Goal: Task Accomplishment & Management: Use online tool/utility

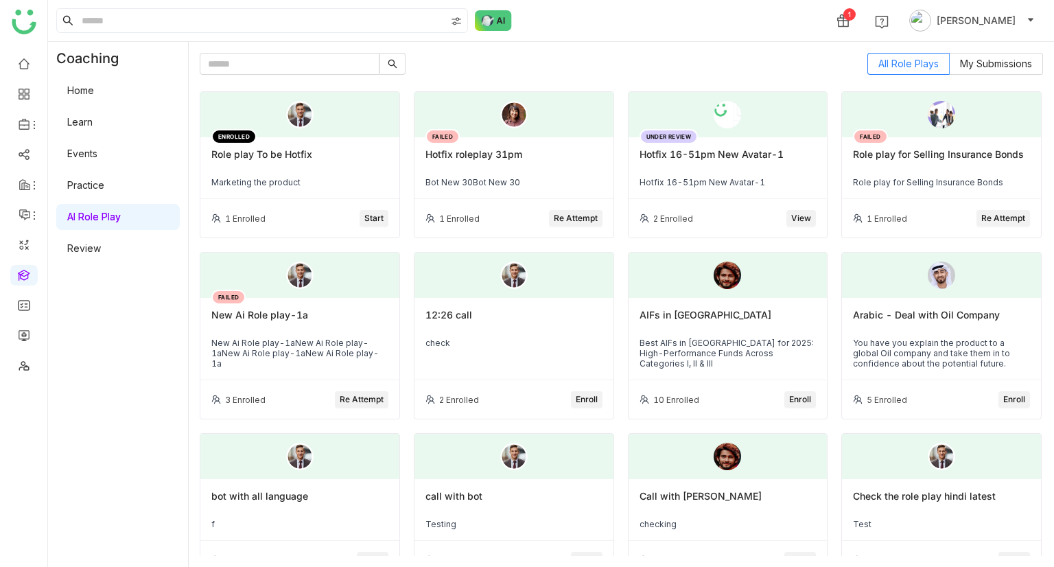
click at [285, 177] on div "Marketing the product" at bounding box center [299, 182] width 177 height 10
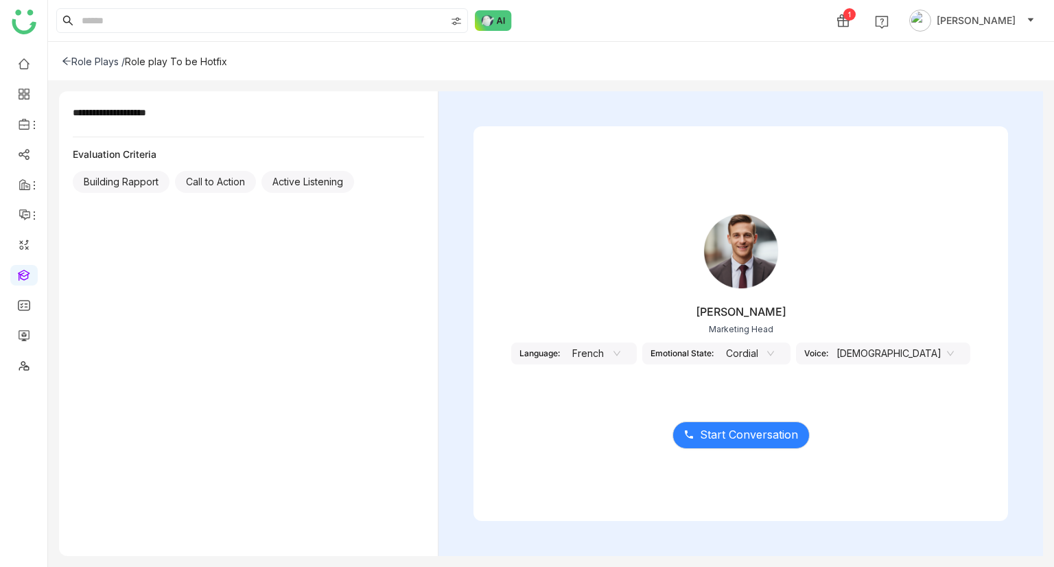
click at [620, 354] on nz-select-item "French" at bounding box center [594, 353] width 52 height 21
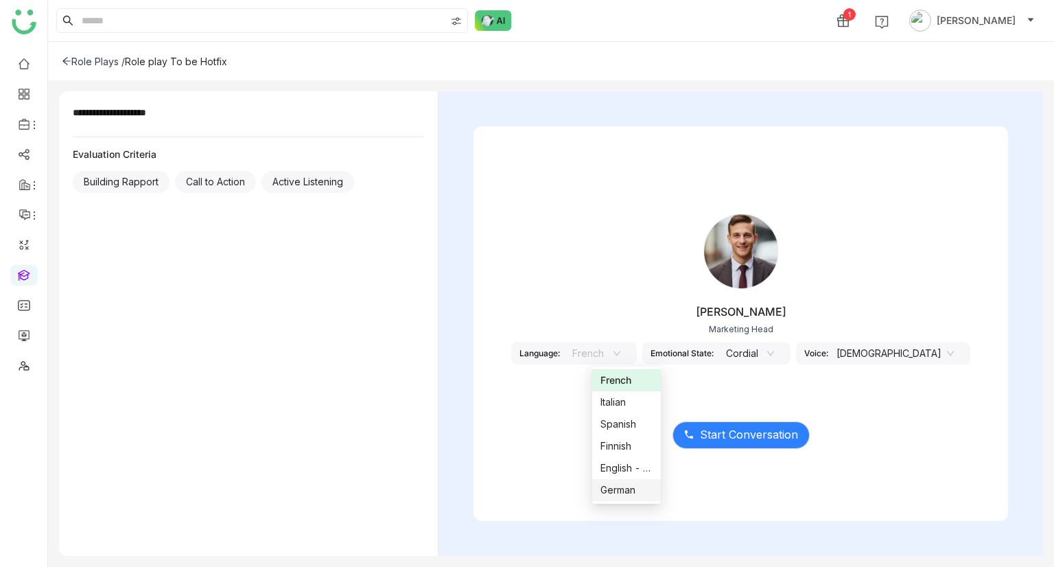
click at [620, 486] on div "German" at bounding box center [626, 489] width 52 height 15
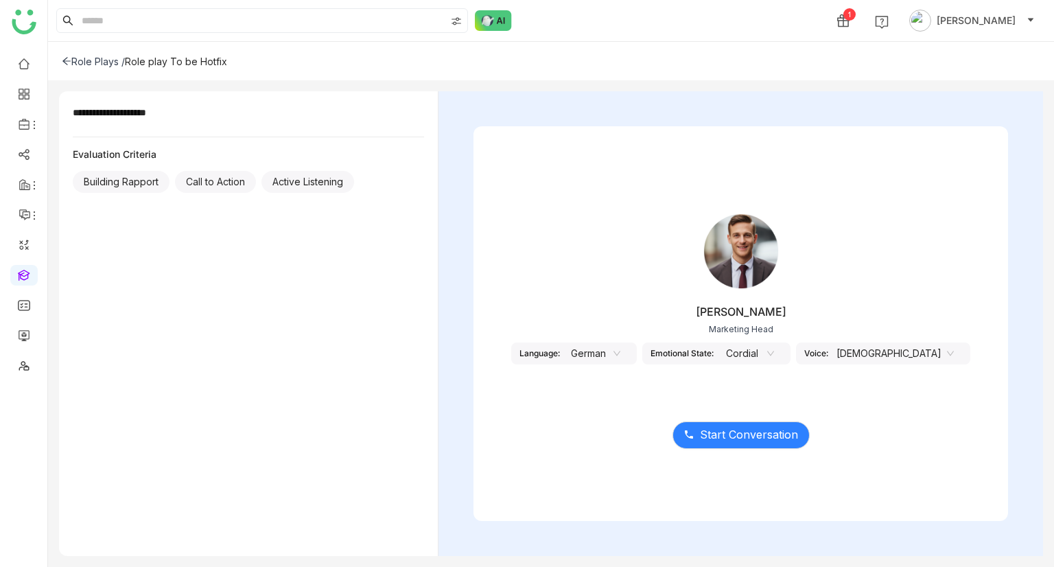
click at [620, 344] on nz-select-item "German" at bounding box center [594, 353] width 52 height 21
click at [616, 484] on div "German" at bounding box center [626, 489] width 52 height 15
click at [894, 349] on nz-select-item "[DEMOGRAPHIC_DATA]" at bounding box center [895, 353] width 117 height 21
click at [881, 403] on div "[DEMOGRAPHIC_DATA]" at bounding box center [896, 402] width 52 height 15
click at [745, 429] on span "Start Conversation" at bounding box center [749, 434] width 98 height 17
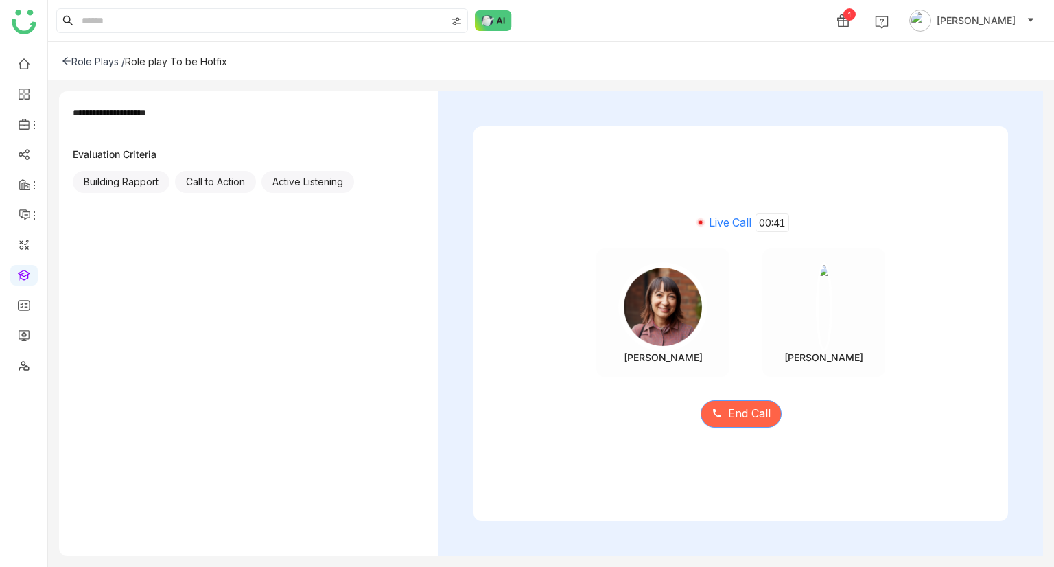
click at [713, 415] on icon at bounding box center [717, 413] width 11 height 11
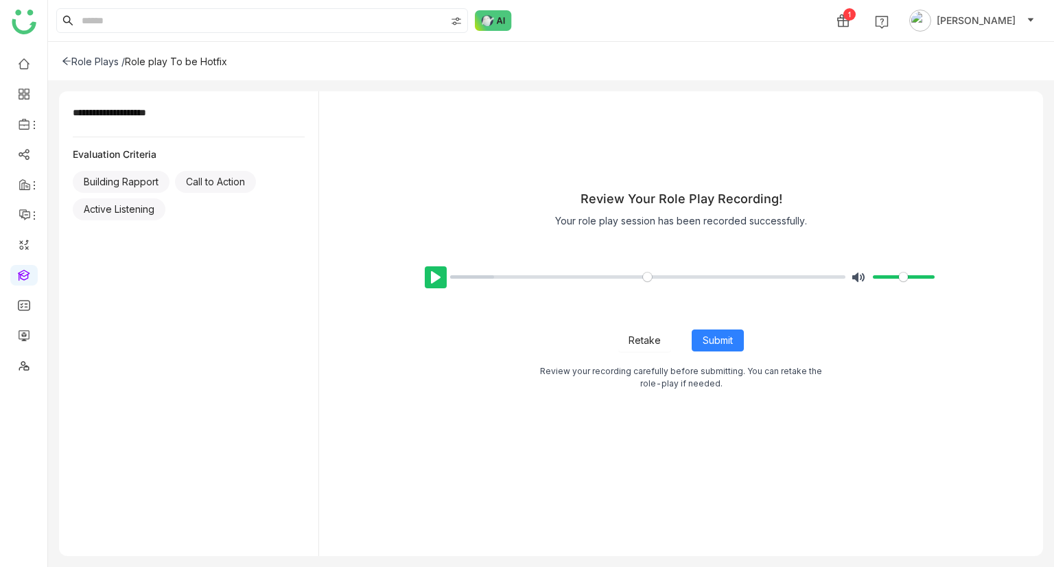
click at [425, 277] on button "Pause Play" at bounding box center [436, 277] width 22 height 22
click at [689, 279] on input "Seek" at bounding box center [648, 276] width 396 height 13
click at [732, 279] on input "Seek" at bounding box center [648, 276] width 396 height 13
click at [762, 275] on input "Seek" at bounding box center [648, 276] width 396 height 13
click at [650, 344] on span "Retake" at bounding box center [645, 340] width 32 height 15
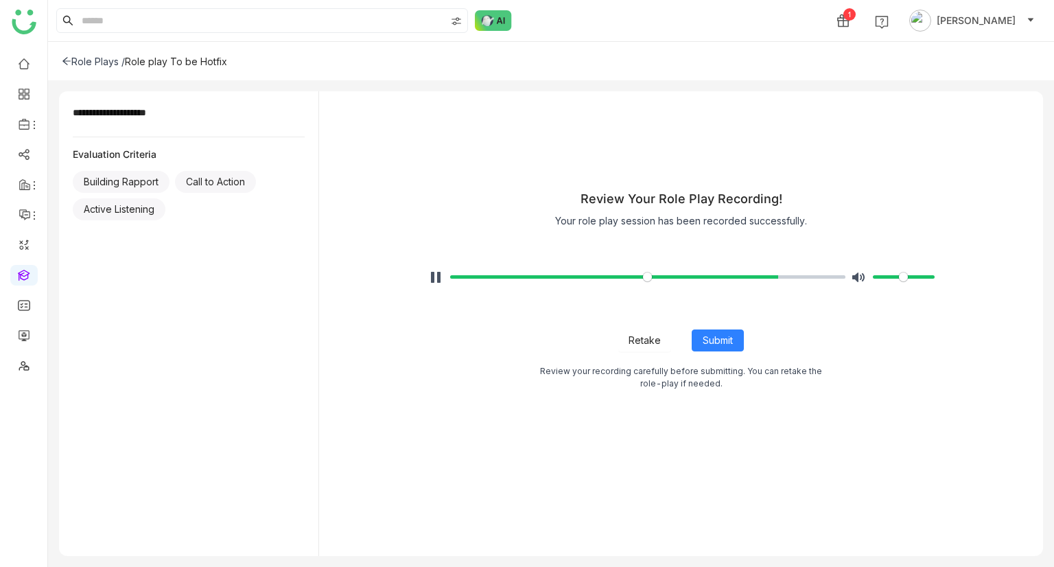
type input "*****"
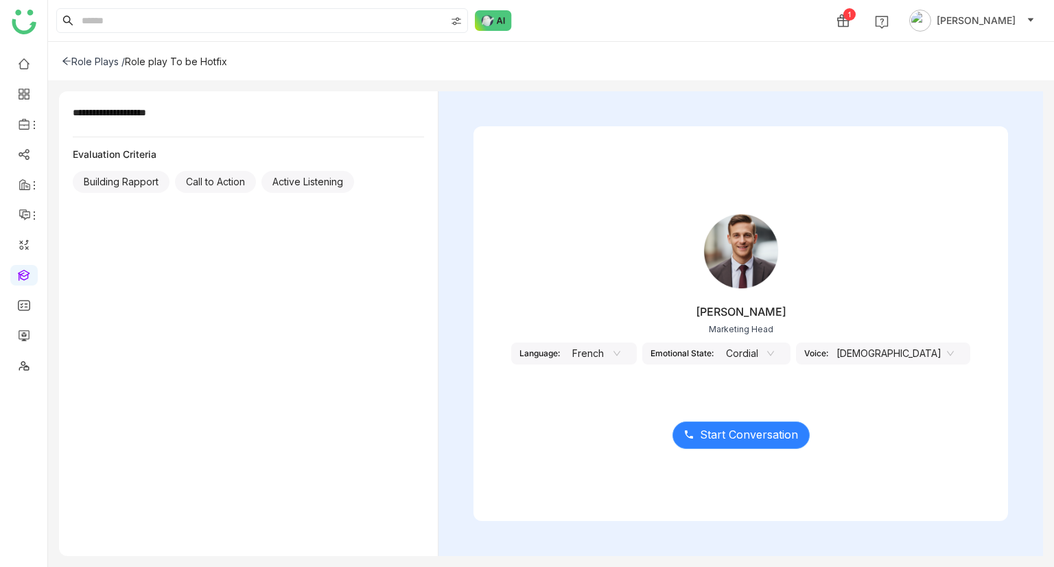
click at [727, 429] on span "Start Conversation" at bounding box center [749, 434] width 98 height 17
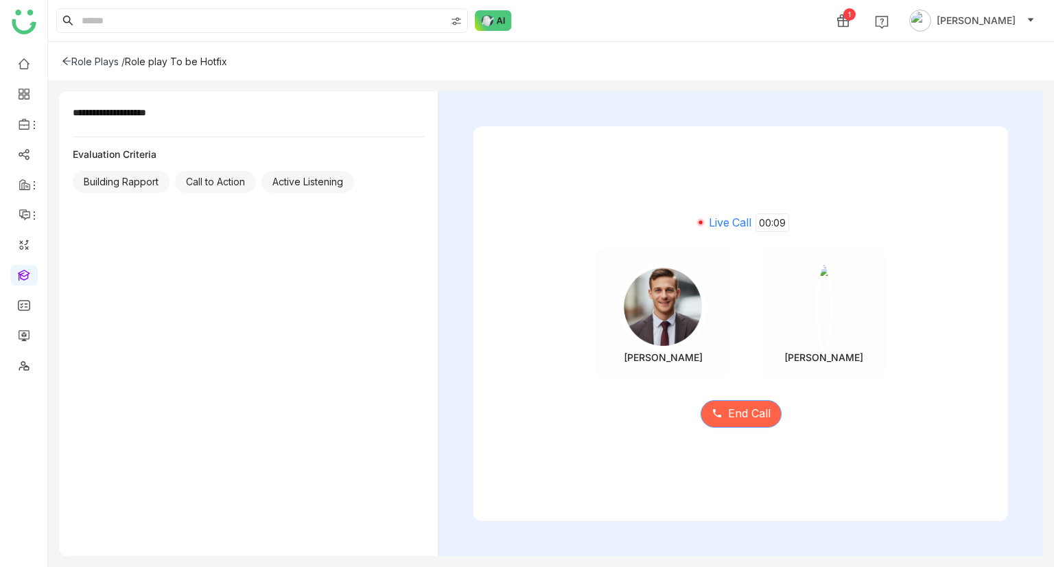
click at [752, 421] on span "End Call" at bounding box center [749, 413] width 43 height 17
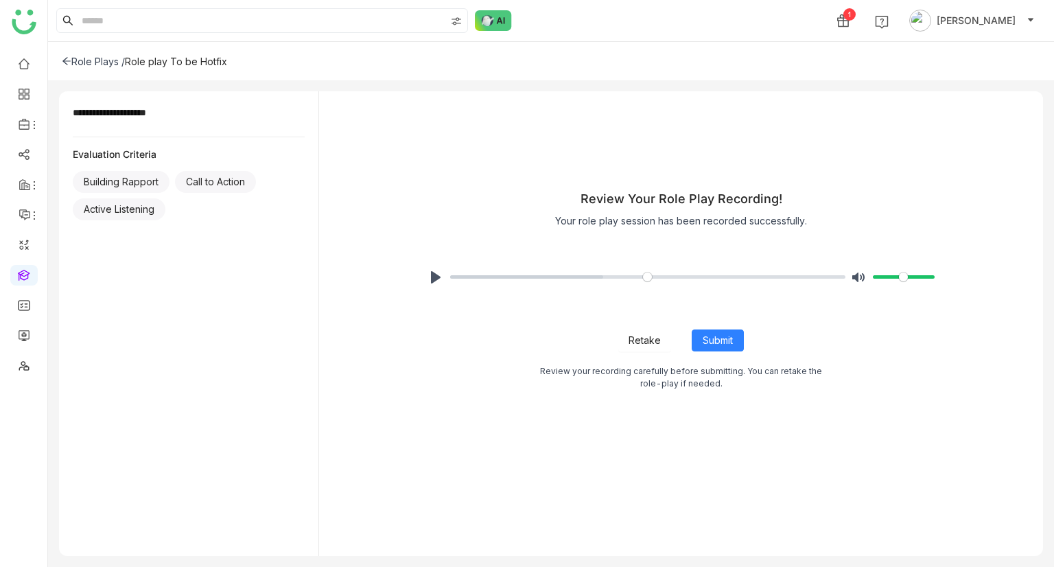
click at [653, 340] on span "Retake" at bounding box center [645, 340] width 32 height 15
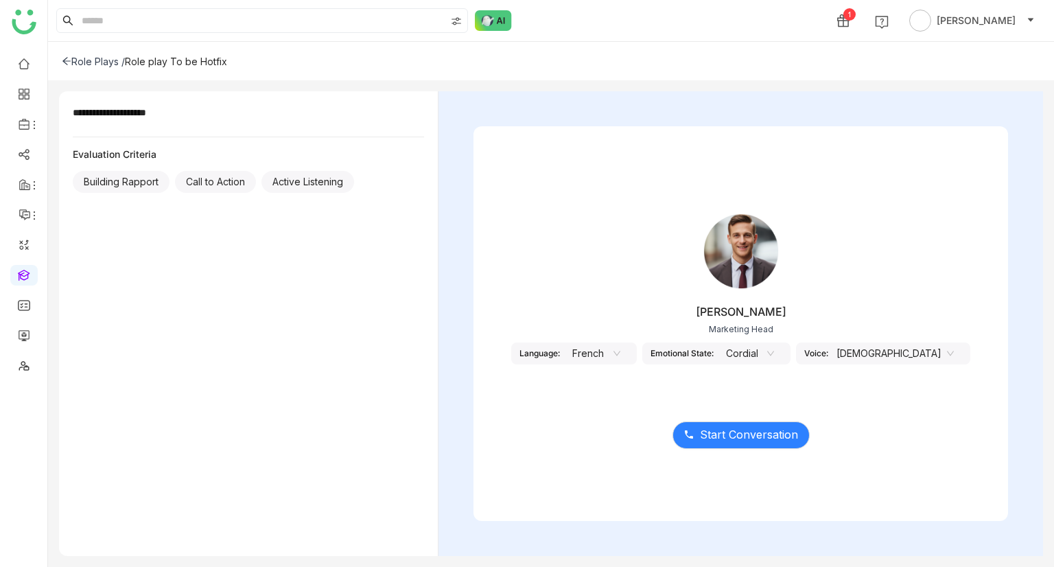
click at [868, 353] on nz-select-top-control "[DEMOGRAPHIC_DATA]" at bounding box center [895, 353] width 134 height 22
click at [881, 408] on div "Female" at bounding box center [896, 402] width 52 height 15
click at [755, 435] on span "Start Conversation" at bounding box center [749, 434] width 98 height 17
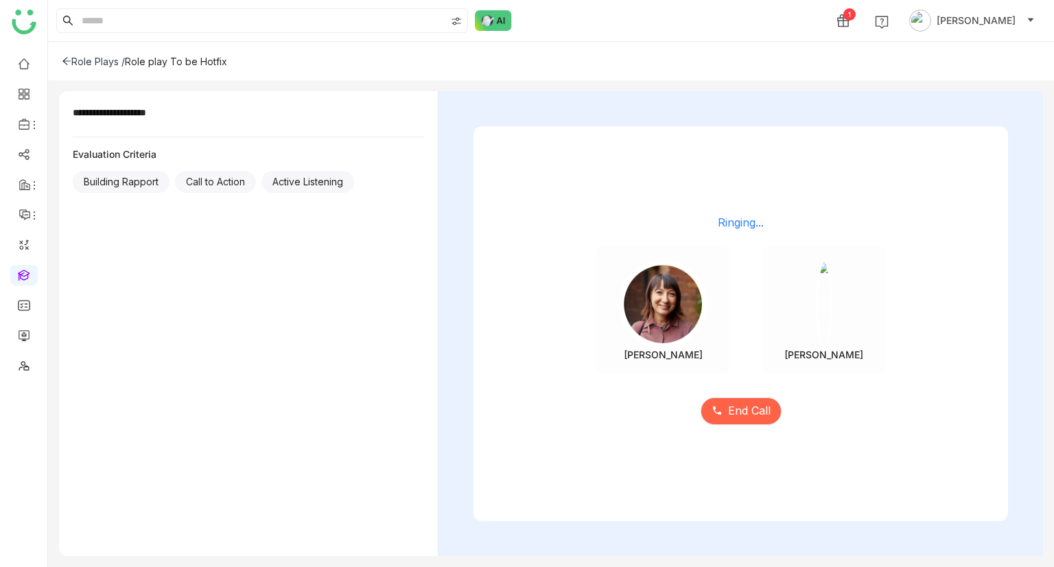
click at [657, 358] on div "[PERSON_NAME]" at bounding box center [663, 355] width 79 height 12
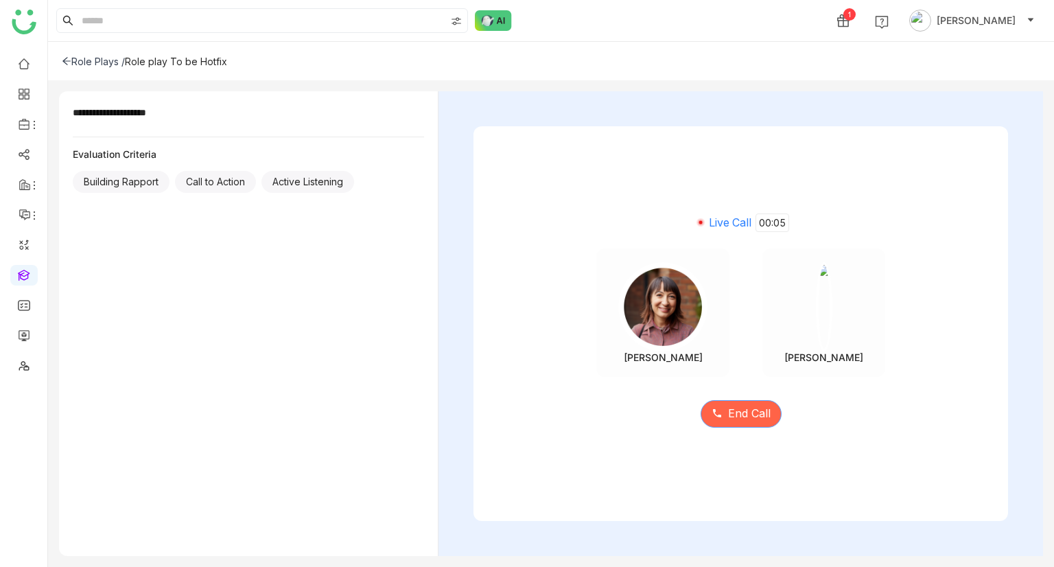
click at [744, 401] on button "End Call" at bounding box center [741, 413] width 81 height 27
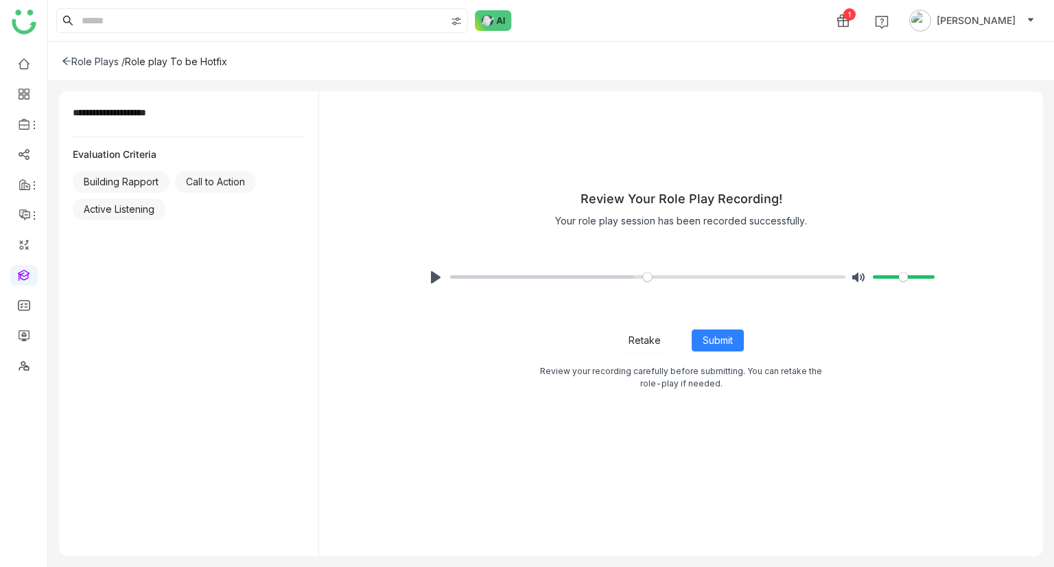
click at [640, 345] on span "Retake" at bounding box center [645, 340] width 32 height 15
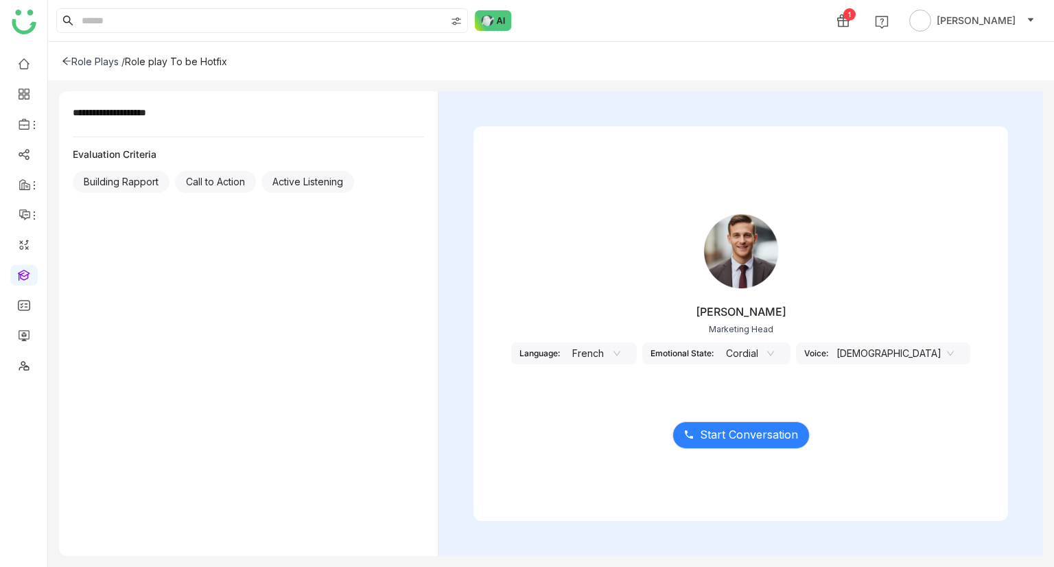
click at [620, 352] on nz-select-item "French" at bounding box center [594, 353] width 52 height 21
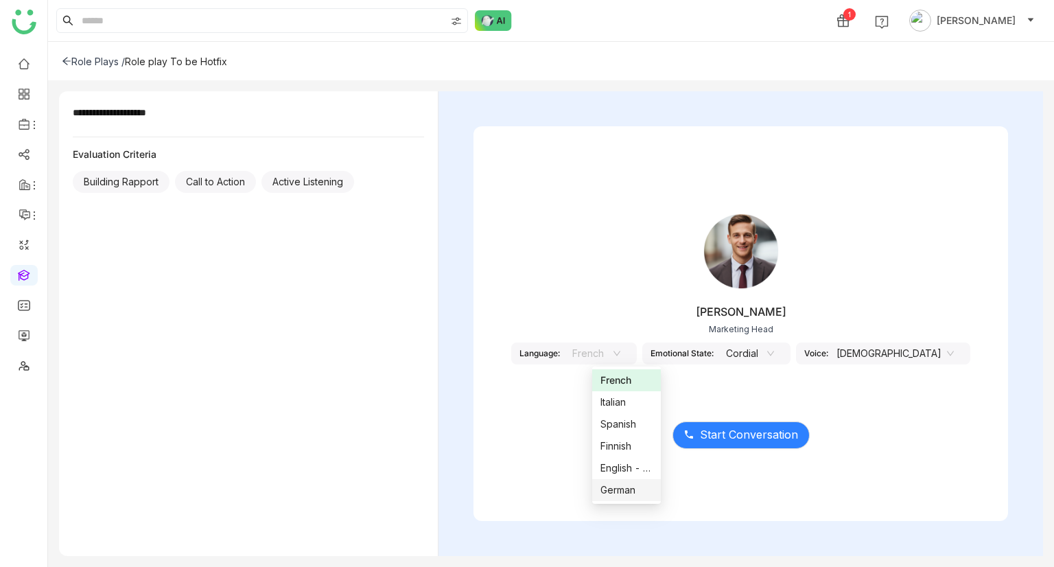
click at [619, 489] on div "German" at bounding box center [626, 489] width 52 height 15
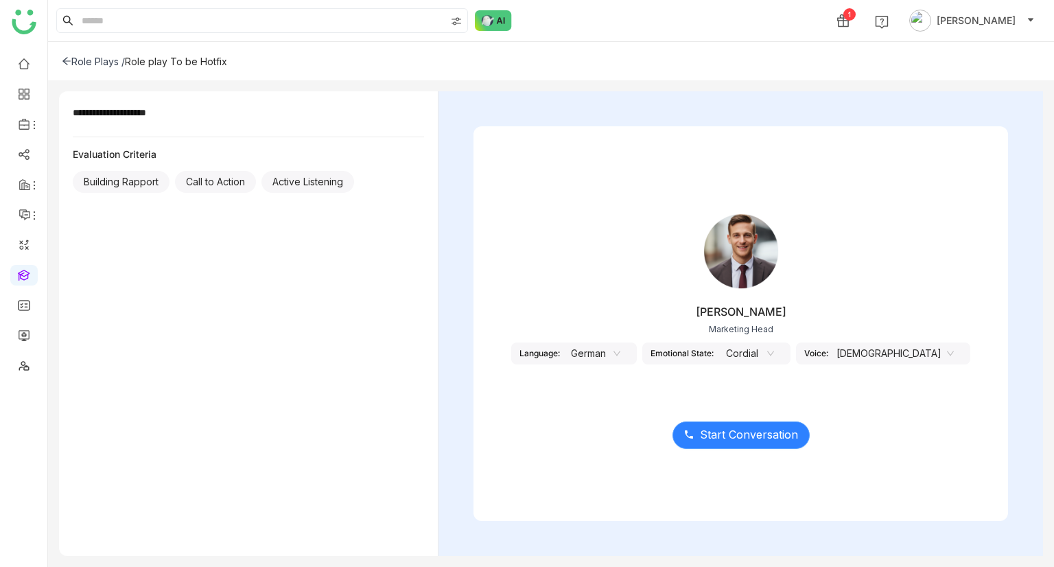
click at [780, 426] on span "Start Conversation" at bounding box center [749, 434] width 98 height 17
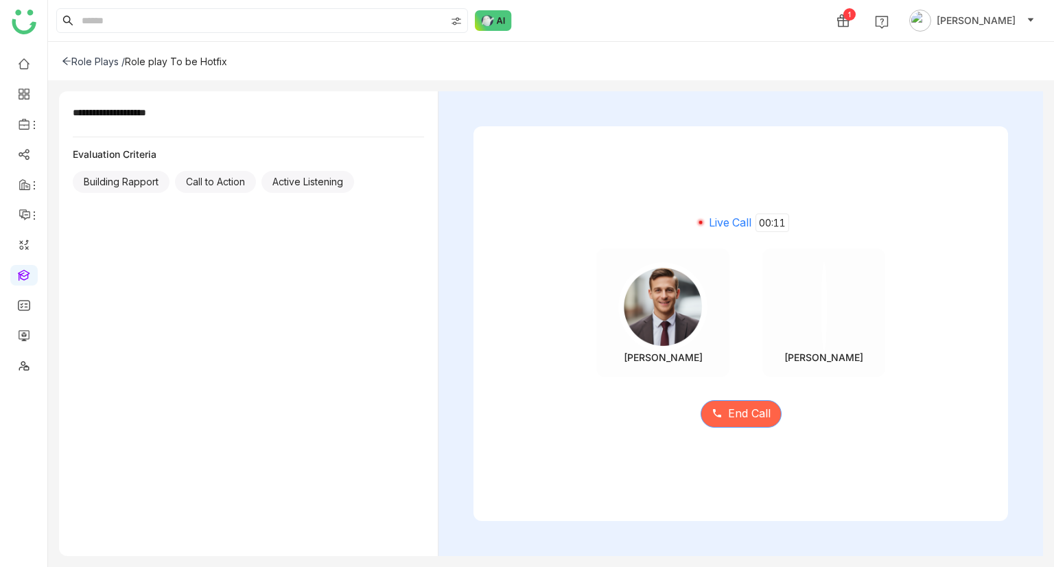
click at [741, 417] on span "End Call" at bounding box center [749, 413] width 43 height 17
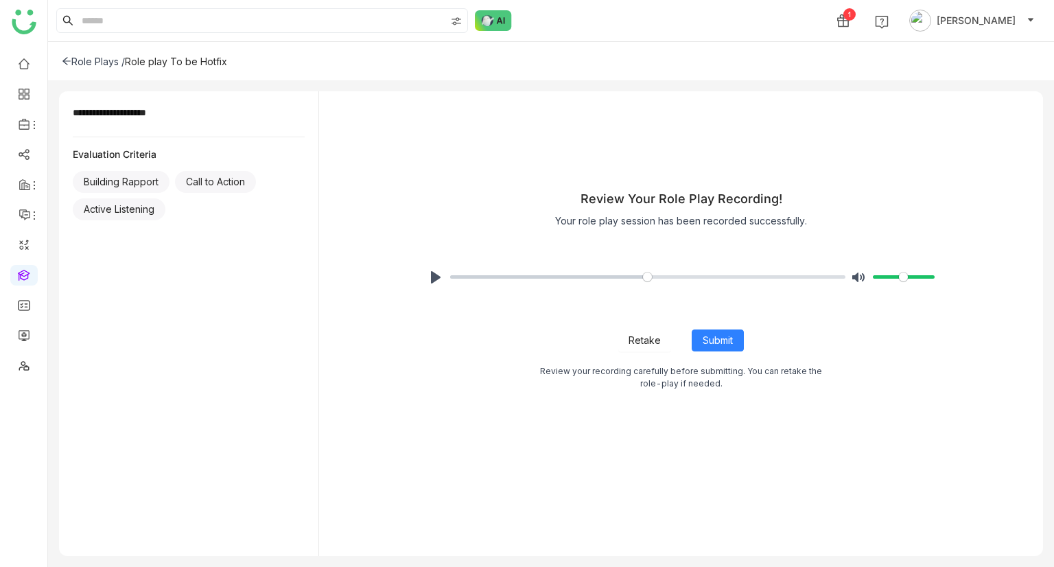
click at [631, 338] on span "Retake" at bounding box center [645, 340] width 32 height 15
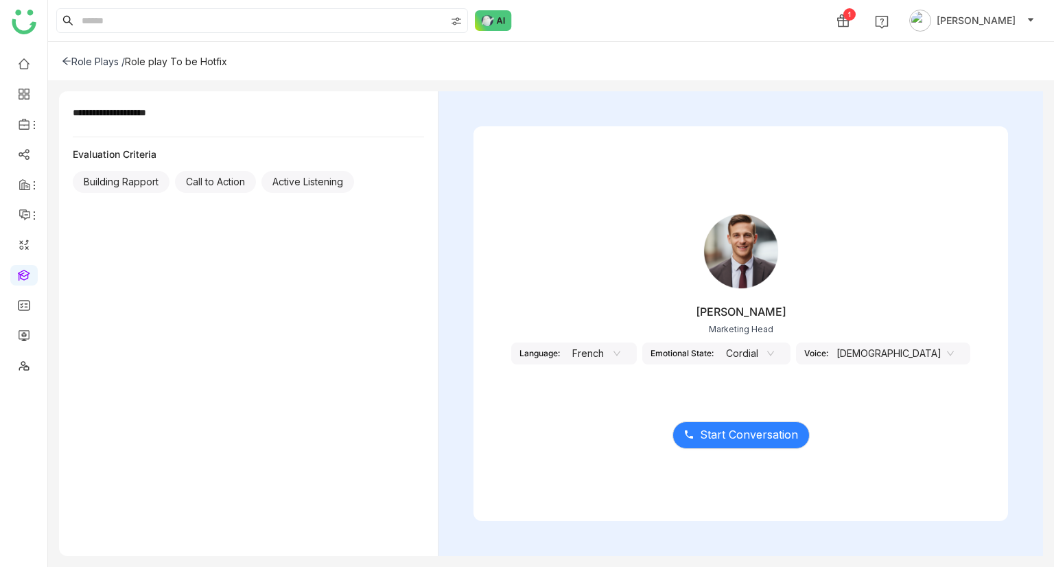
click at [620, 347] on nz-select-item "French" at bounding box center [594, 353] width 52 height 21
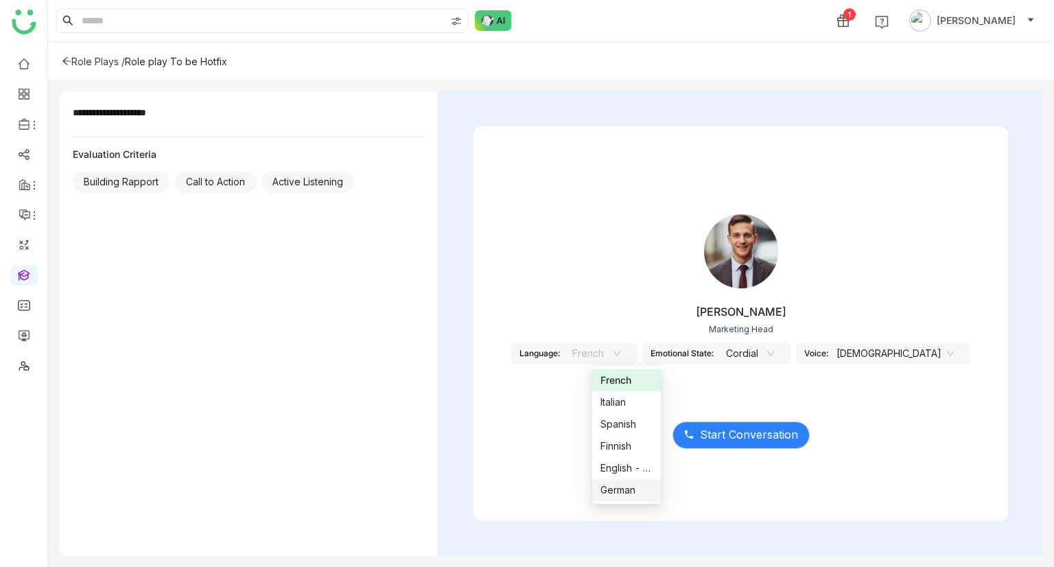
click at [607, 484] on div "German" at bounding box center [626, 489] width 52 height 15
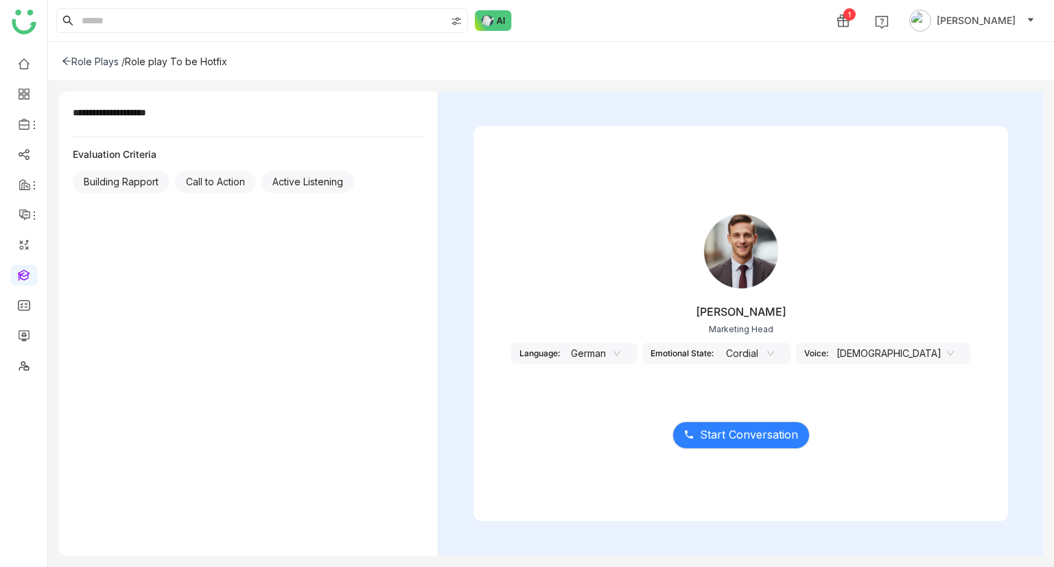
click at [899, 347] on nz-select-item "[DEMOGRAPHIC_DATA]" at bounding box center [895, 353] width 117 height 21
click at [877, 403] on div "Female" at bounding box center [896, 402] width 52 height 15
click at [782, 434] on span "Start Conversation" at bounding box center [749, 434] width 98 height 17
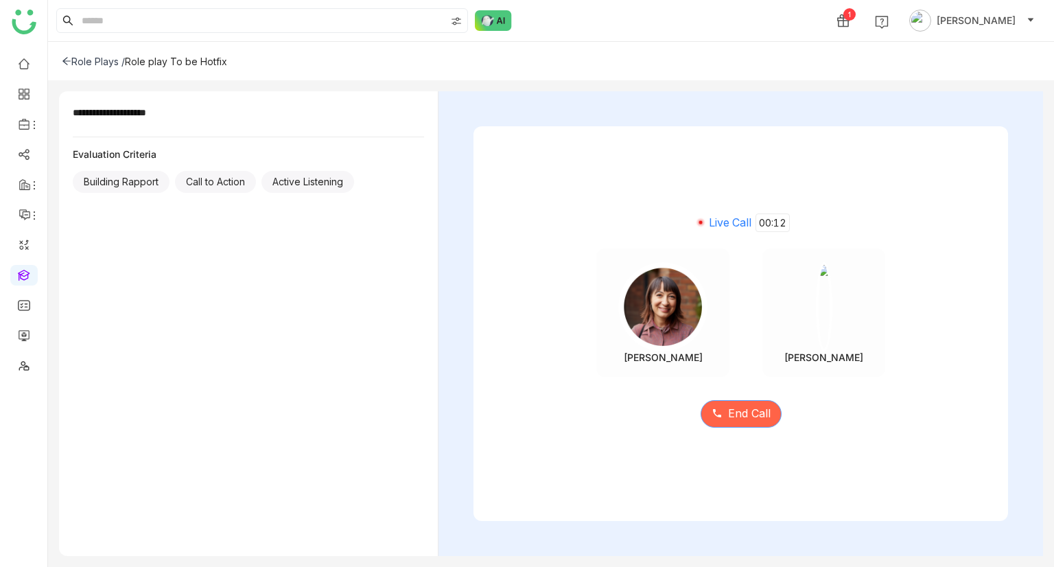
click at [734, 412] on span "End Call" at bounding box center [749, 413] width 43 height 17
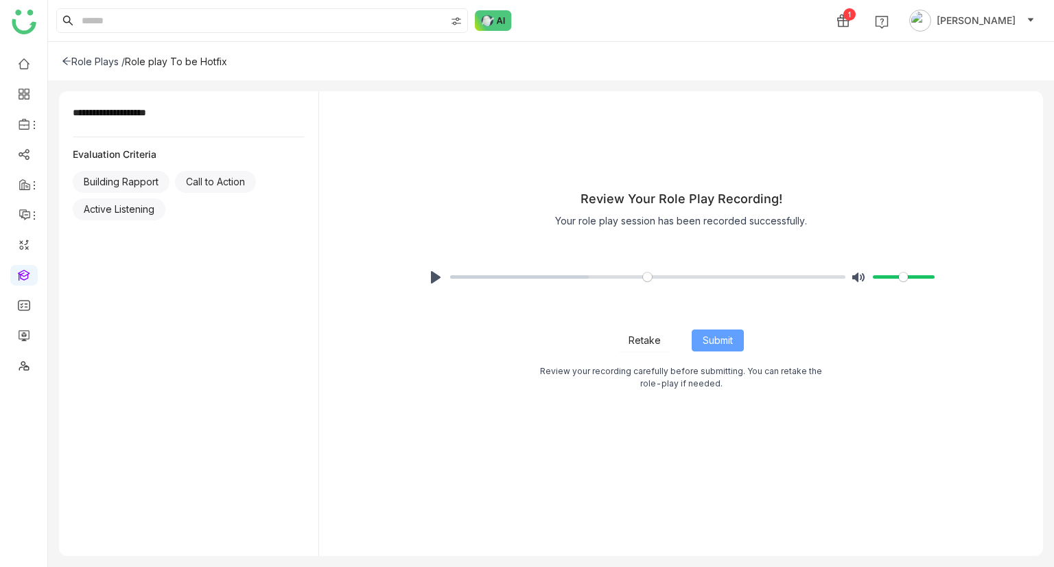
click at [708, 342] on span "Submit" at bounding box center [718, 340] width 30 height 15
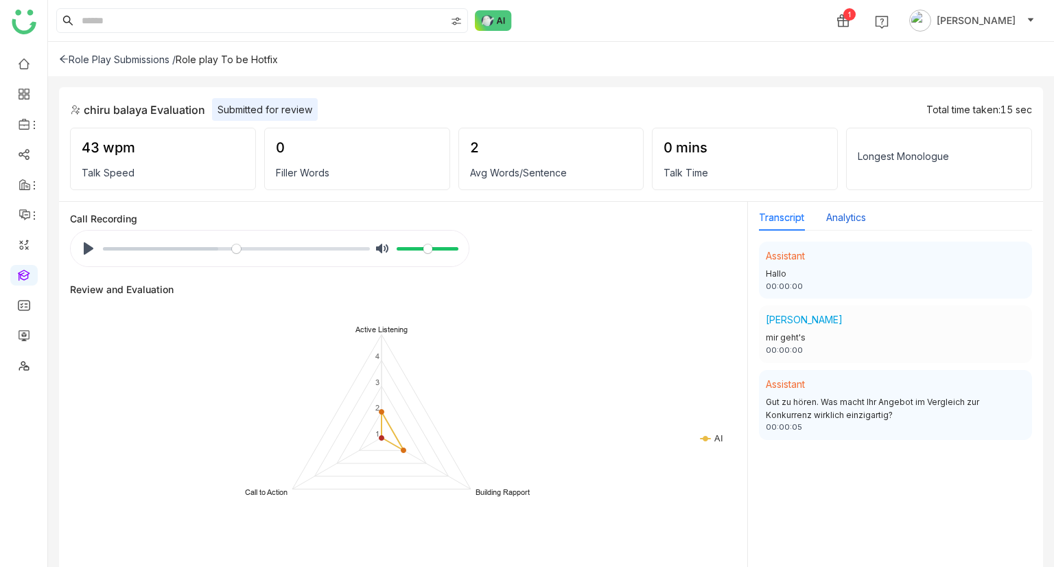
click at [859, 222] on button "Analytics" at bounding box center [846, 217] width 40 height 15
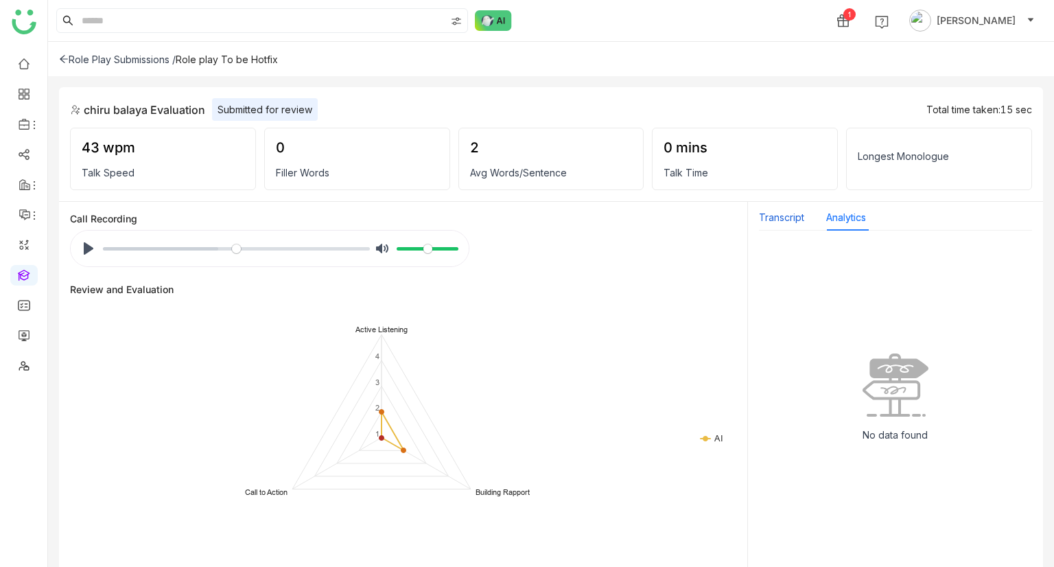
click at [799, 223] on button "Transcript" at bounding box center [781, 217] width 45 height 15
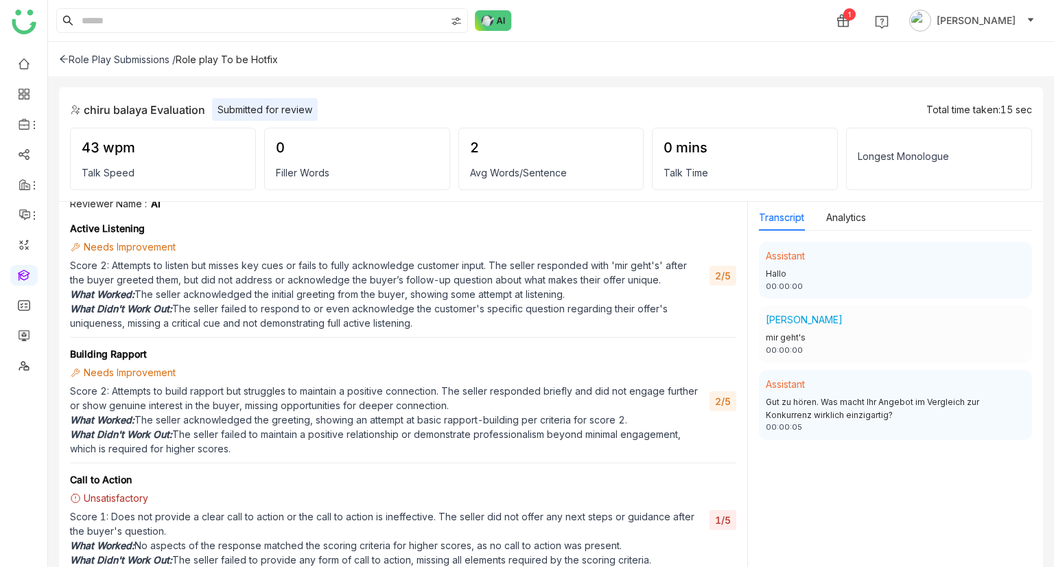
scroll to position [412, 0]
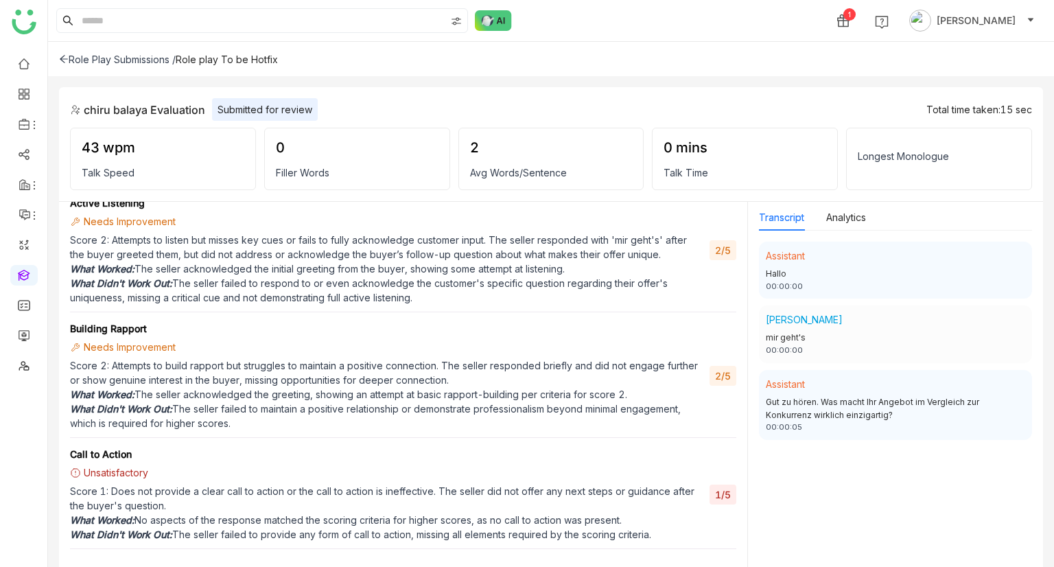
click at [74, 55] on div "Role Play Submissions /" at bounding box center [117, 60] width 117 height 12
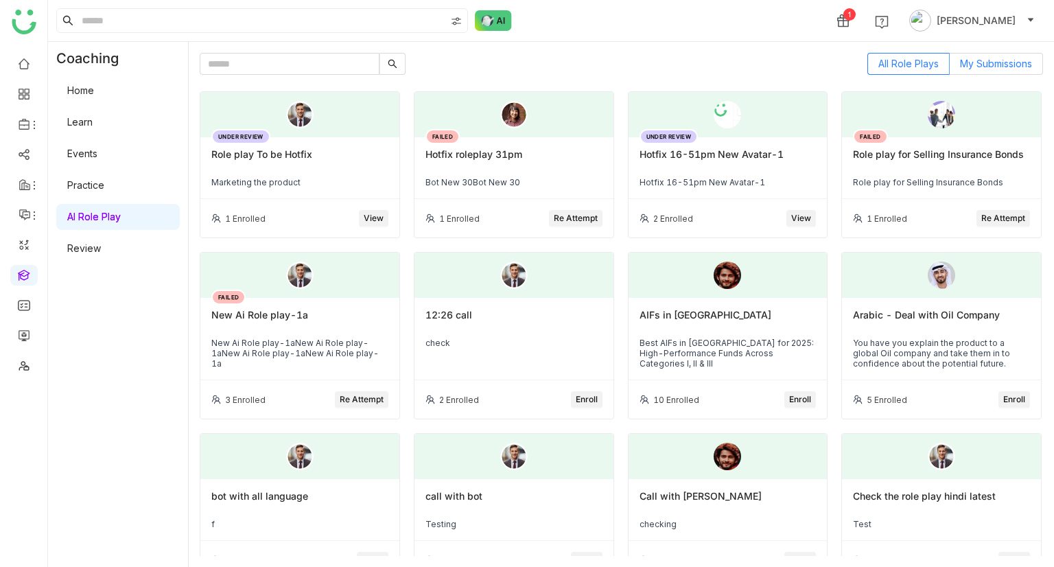
click at [972, 61] on span "My Submissions" at bounding box center [996, 64] width 72 height 12
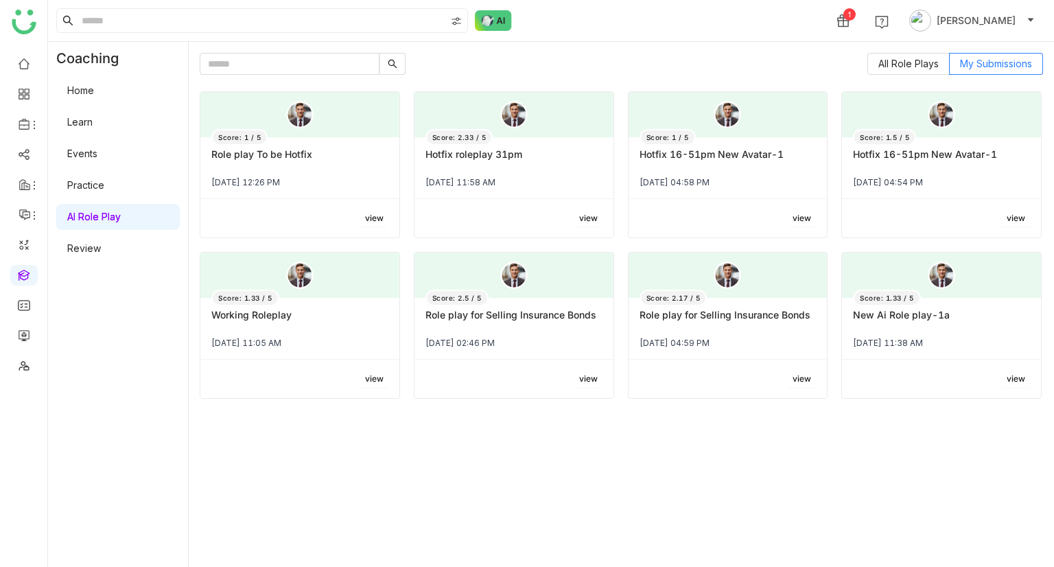
click at [297, 183] on div "[DATE] 12:26 PM" at bounding box center [299, 182] width 177 height 10
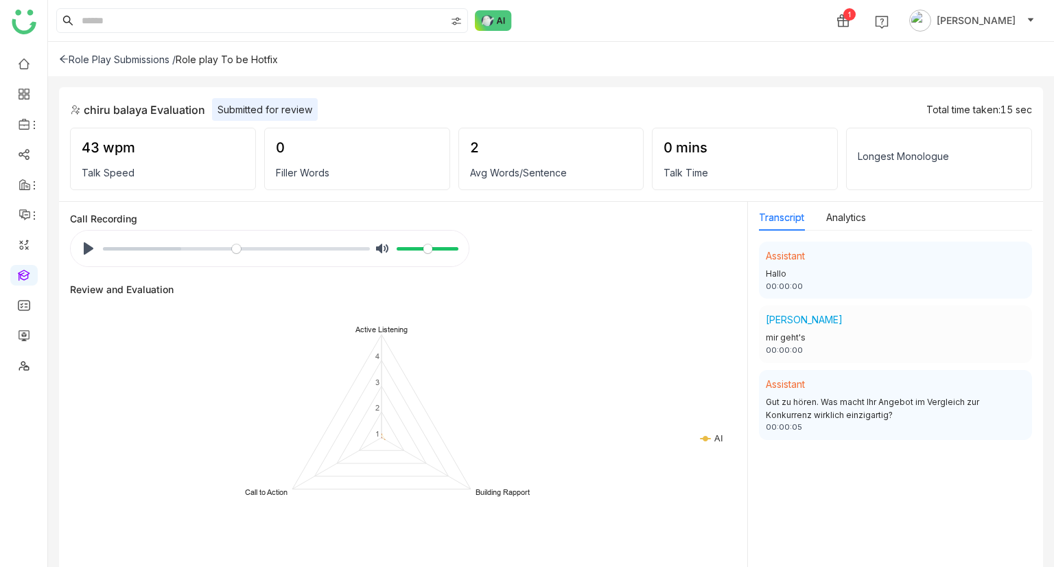
click at [335, 172] on div "Filler Words" at bounding box center [357, 173] width 163 height 12
click at [371, 215] on div "Call Recording" at bounding box center [403, 219] width 666 height 12
